Goal: Task Accomplishment & Management: Complete application form

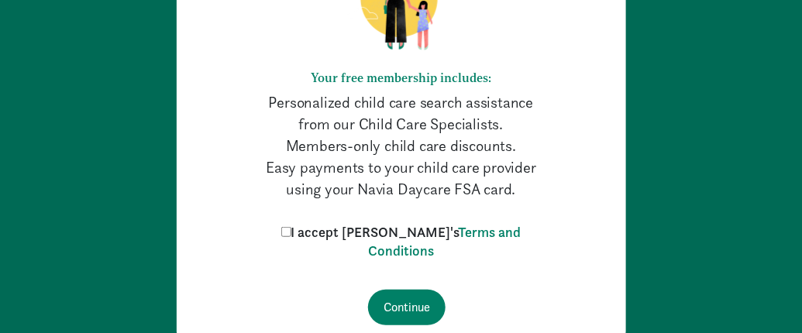
scroll to position [246, 0]
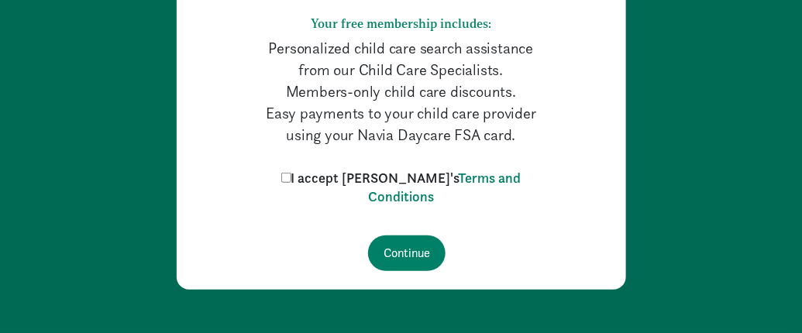
click at [316, 183] on label "I accept [PERSON_NAME]'s Terms and Conditions" at bounding box center [401, 187] width 248 height 37
click at [291, 183] on input "I accept [PERSON_NAME]'s Terms and Conditions" at bounding box center [286, 178] width 10 height 10
checkbox input "true"
click at [403, 239] on input "Continue" at bounding box center [406, 254] width 77 height 36
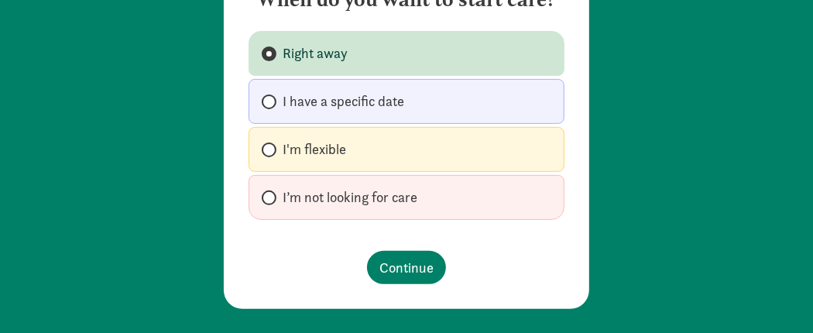
scroll to position [207, 0]
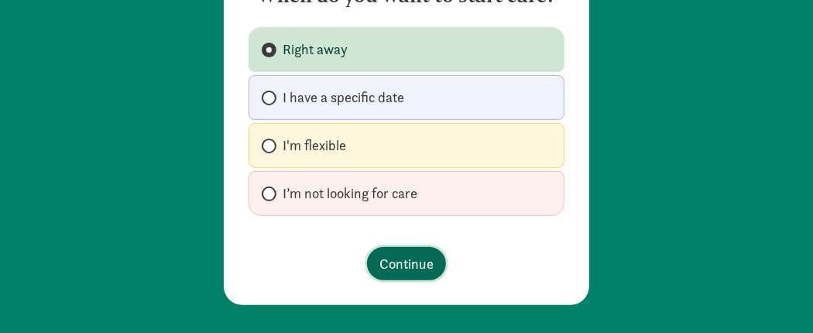
click at [414, 266] on span "Continue" at bounding box center [407, 263] width 54 height 21
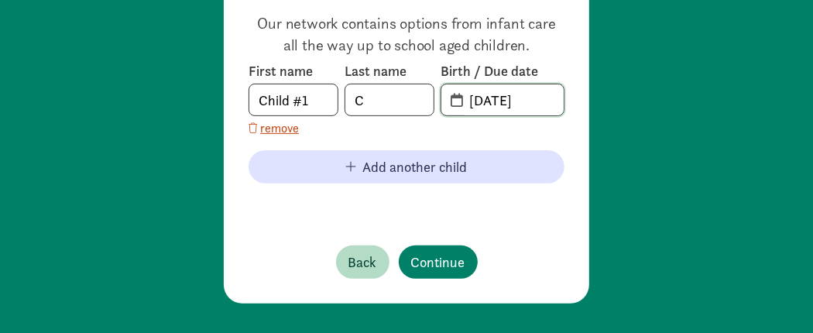
click at [542, 106] on input "08-11-2025" at bounding box center [512, 99] width 104 height 31
type input "0"
type input "12-07-2018"
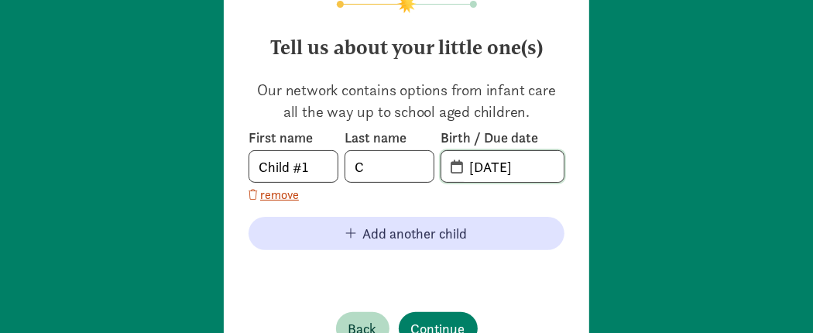
scroll to position [0, 0]
